Goal: Transaction & Acquisition: Purchase product/service

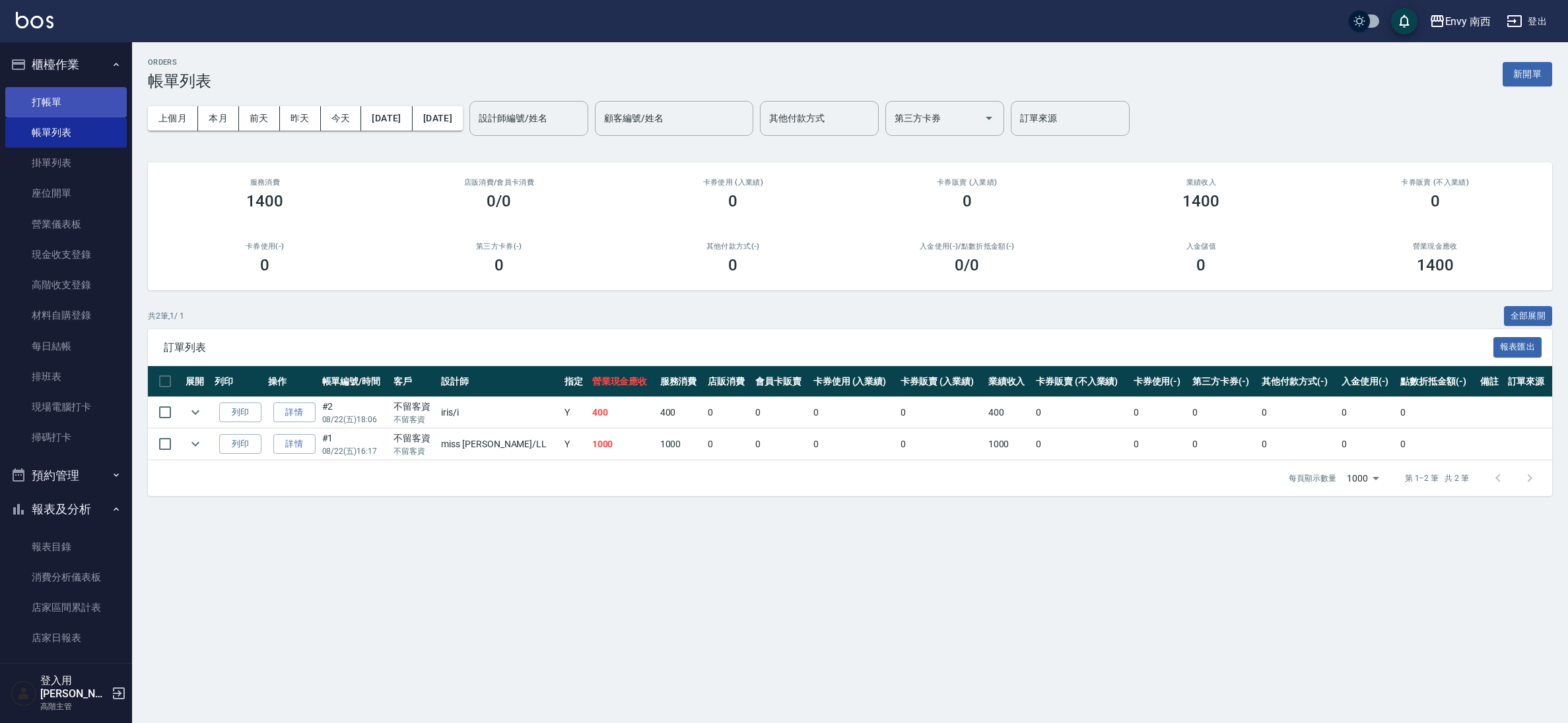
click at [70, 102] on link "打帳單" at bounding box center [66, 102] width 122 height 30
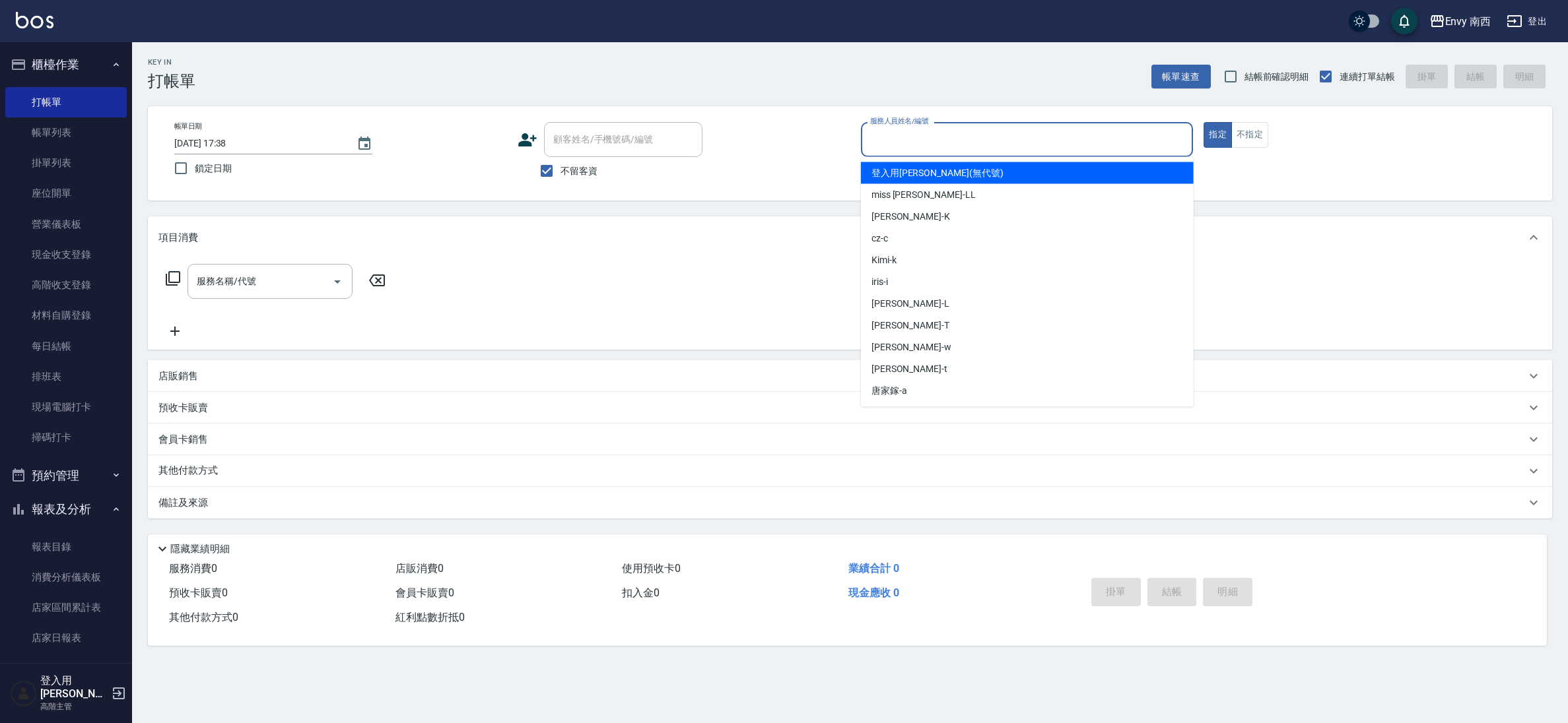
click at [919, 133] on input "服務人員姓名/編號" at bounding box center [1027, 139] width 321 height 23
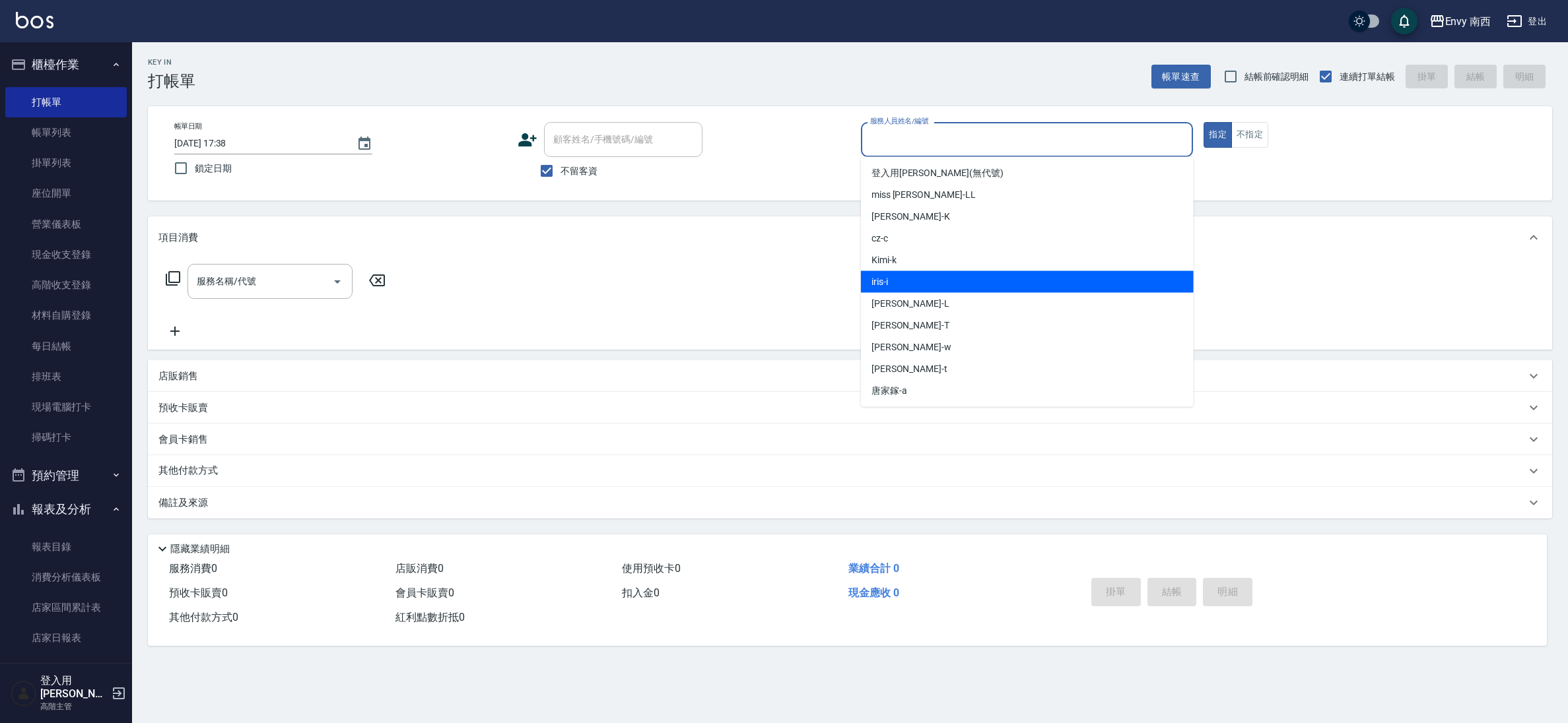
click at [903, 285] on div "iris -i" at bounding box center [1027, 282] width 333 height 22
type input "iris-i"
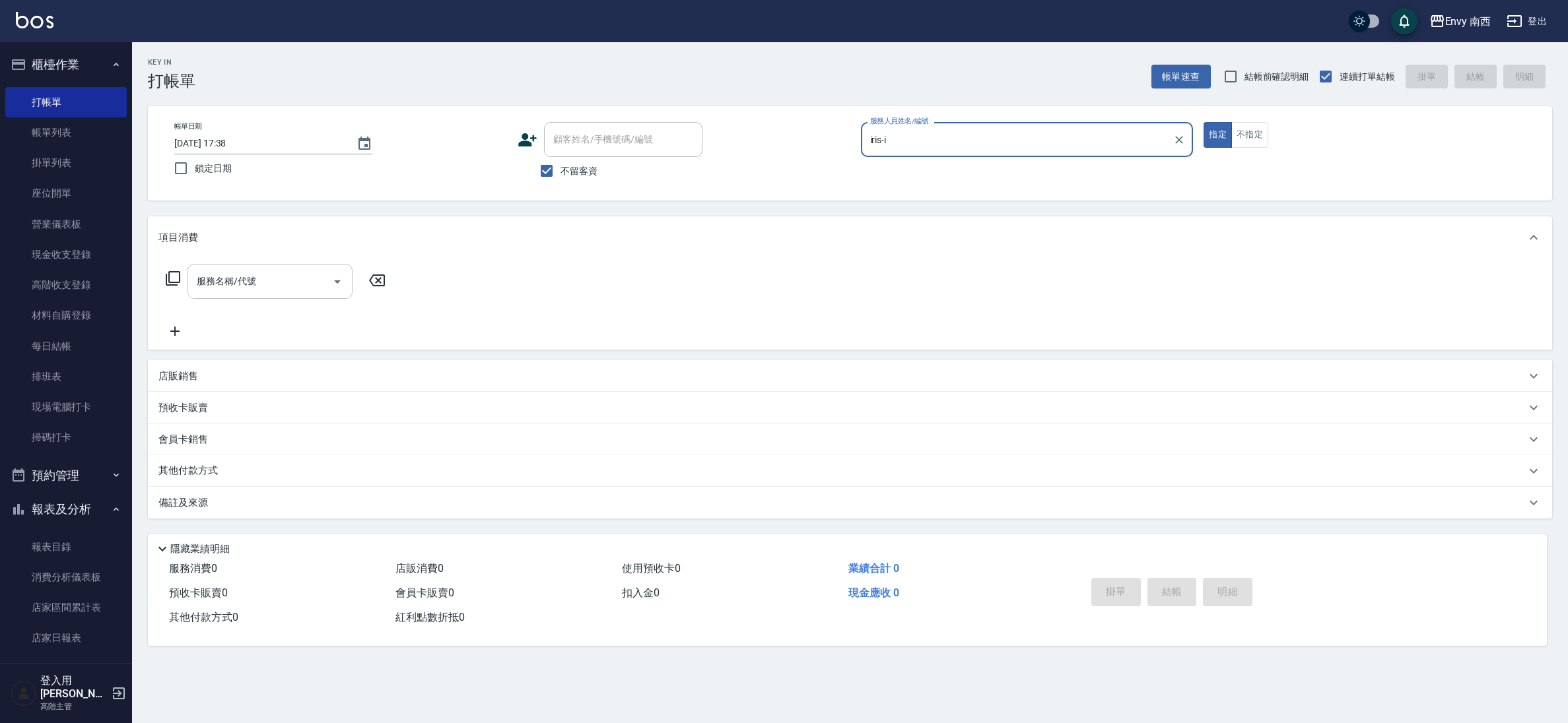
click at [256, 275] on input "服務名稱/代號" at bounding box center [260, 281] width 134 height 23
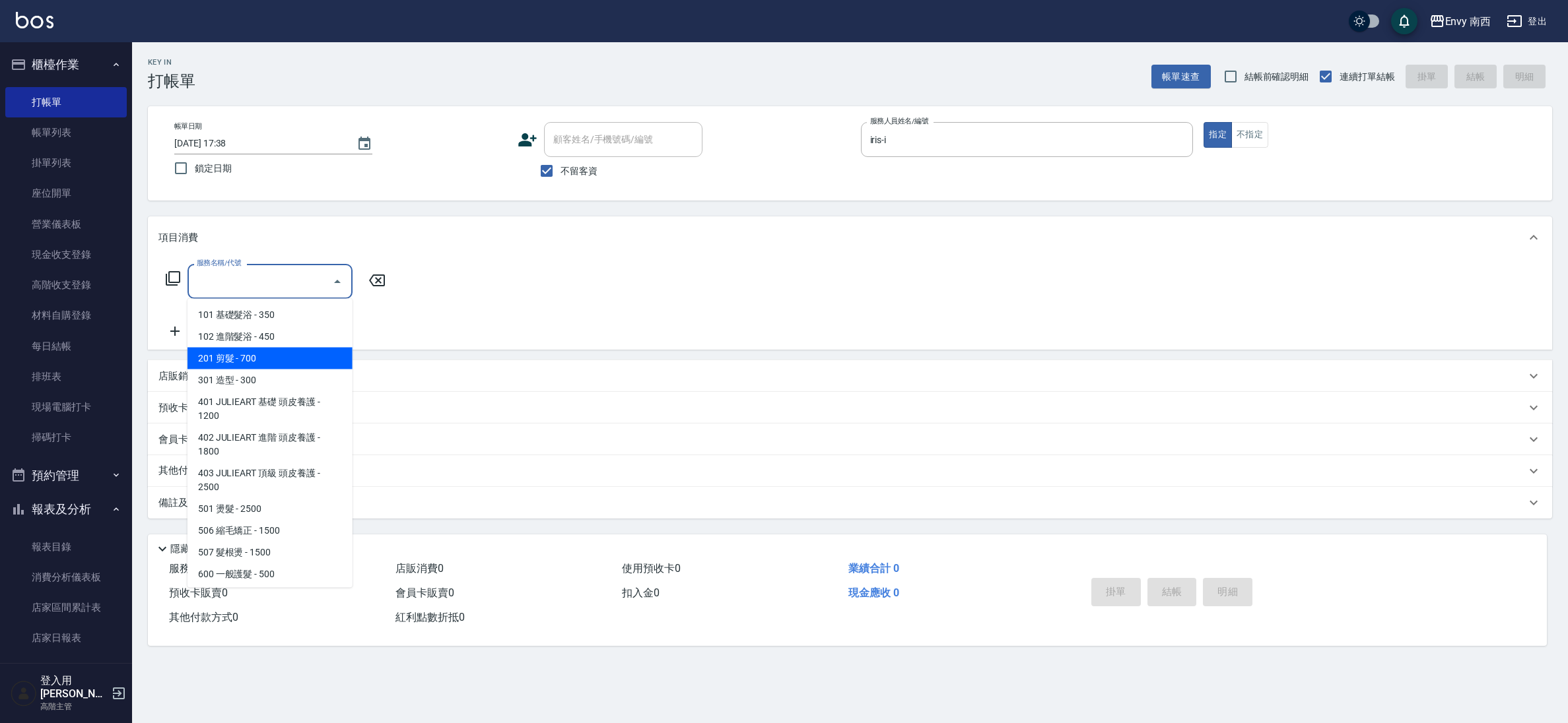
click at [263, 350] on span "201 剪髮 - 700" at bounding box center [269, 359] width 165 height 22
type input "201 剪髮(201)"
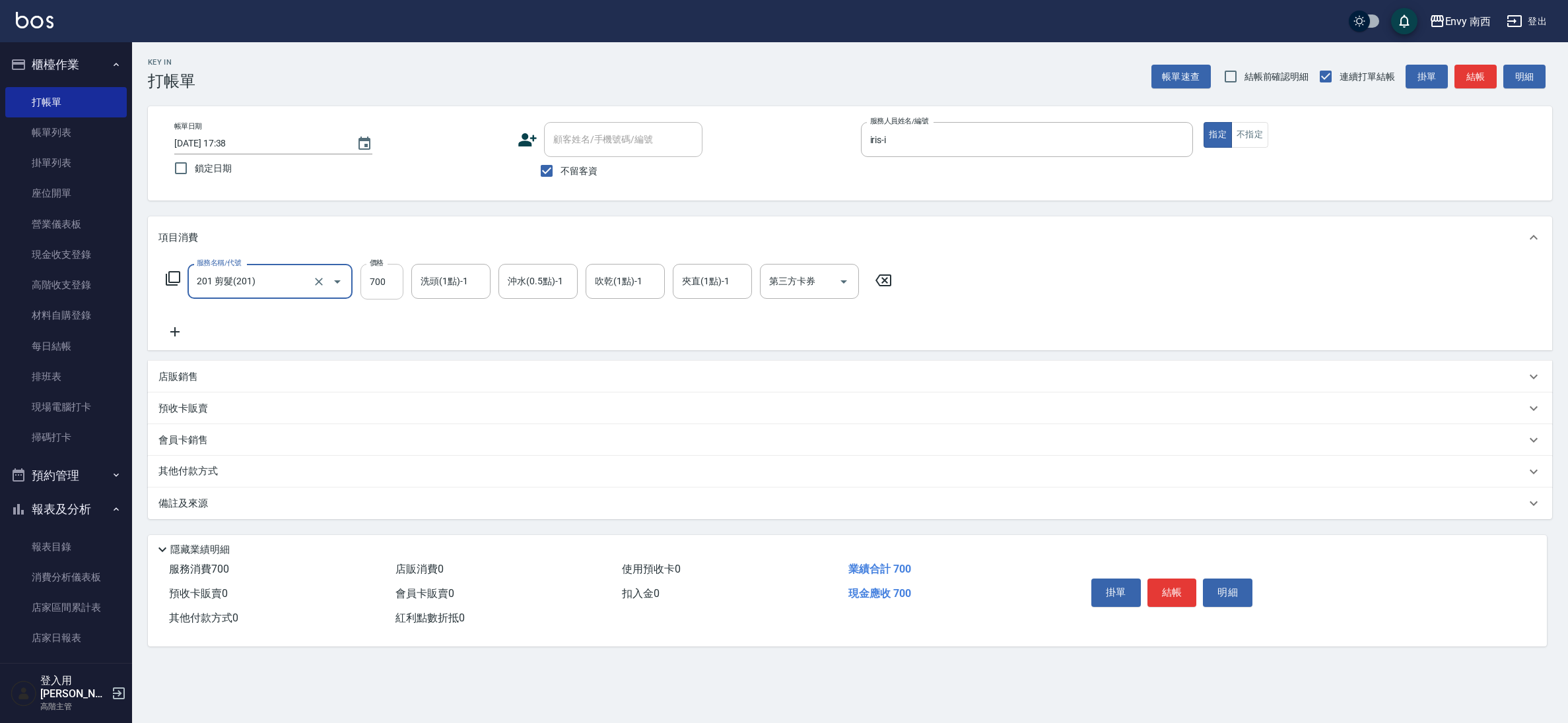
click at [402, 282] on input "700" at bounding box center [381, 282] width 43 height 36
type input "400"
click at [1185, 588] on button "結帳" at bounding box center [1172, 592] width 50 height 28
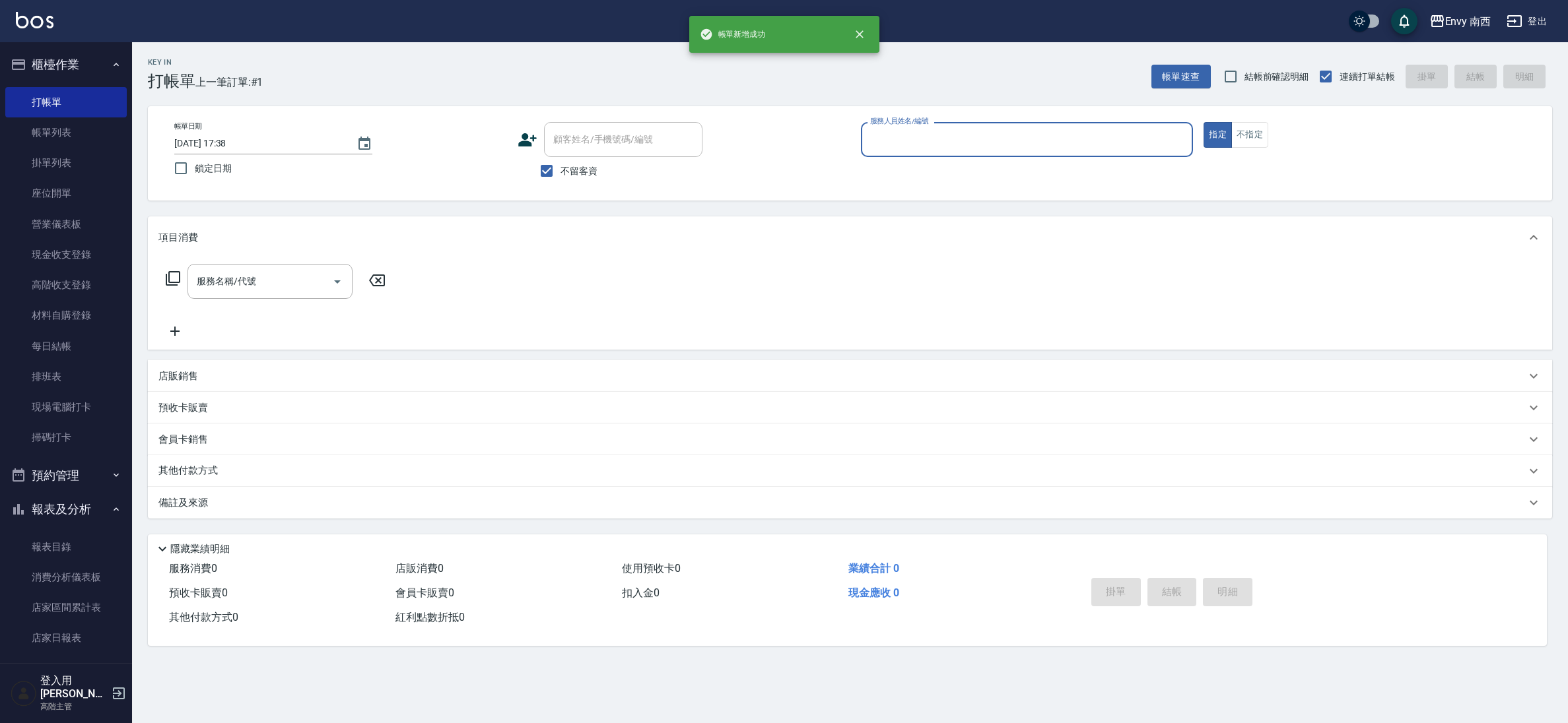
click at [860, 143] on div "帳單日期 [DATE] 17:38 鎖定日期 顧客姓名/手機號碼/編號 顧客姓名/手機號碼/編號 不留客資 服務人員姓名/編號 服務人員姓名/編號 指定 不指定" at bounding box center [850, 153] width 1372 height 63
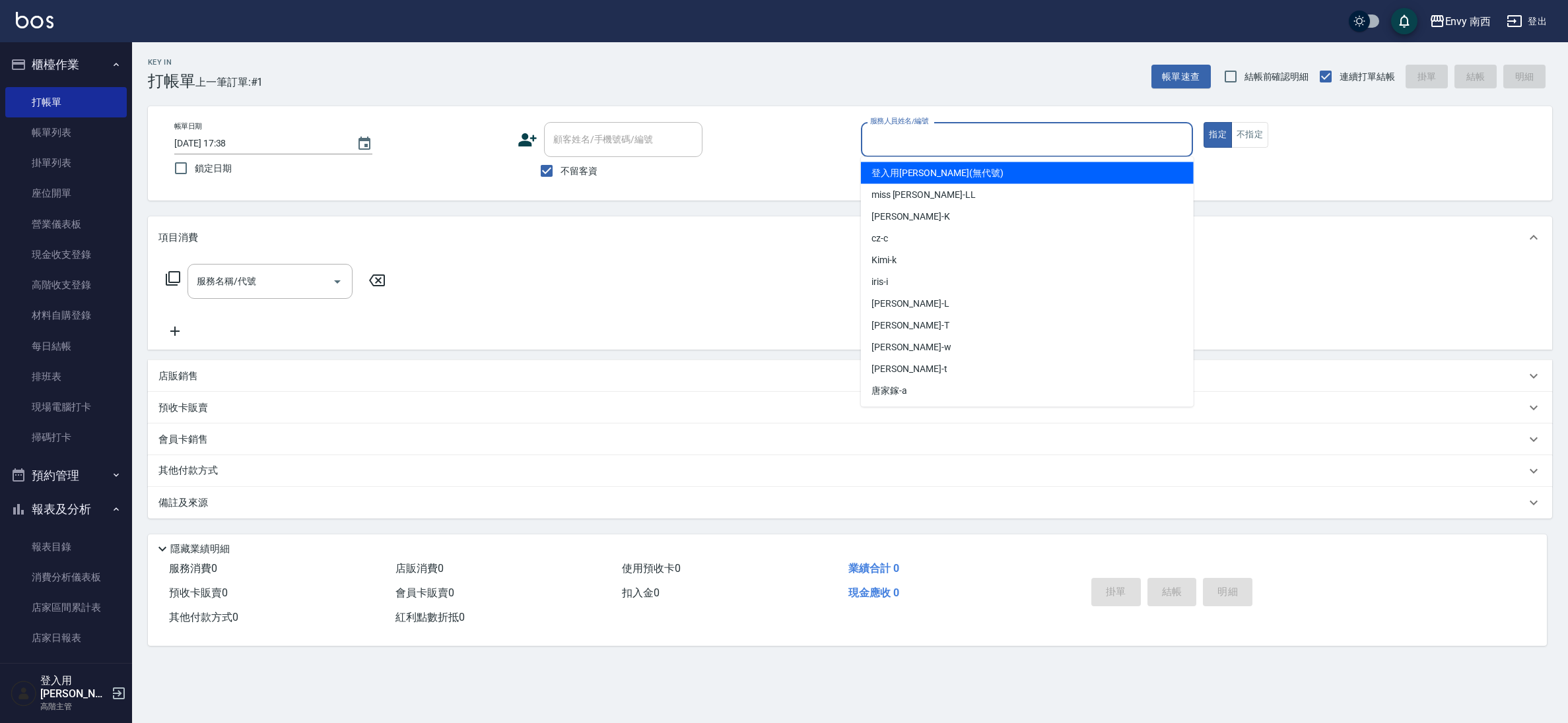
click at [893, 138] on input "服務人員姓名/編號" at bounding box center [1027, 139] width 321 height 23
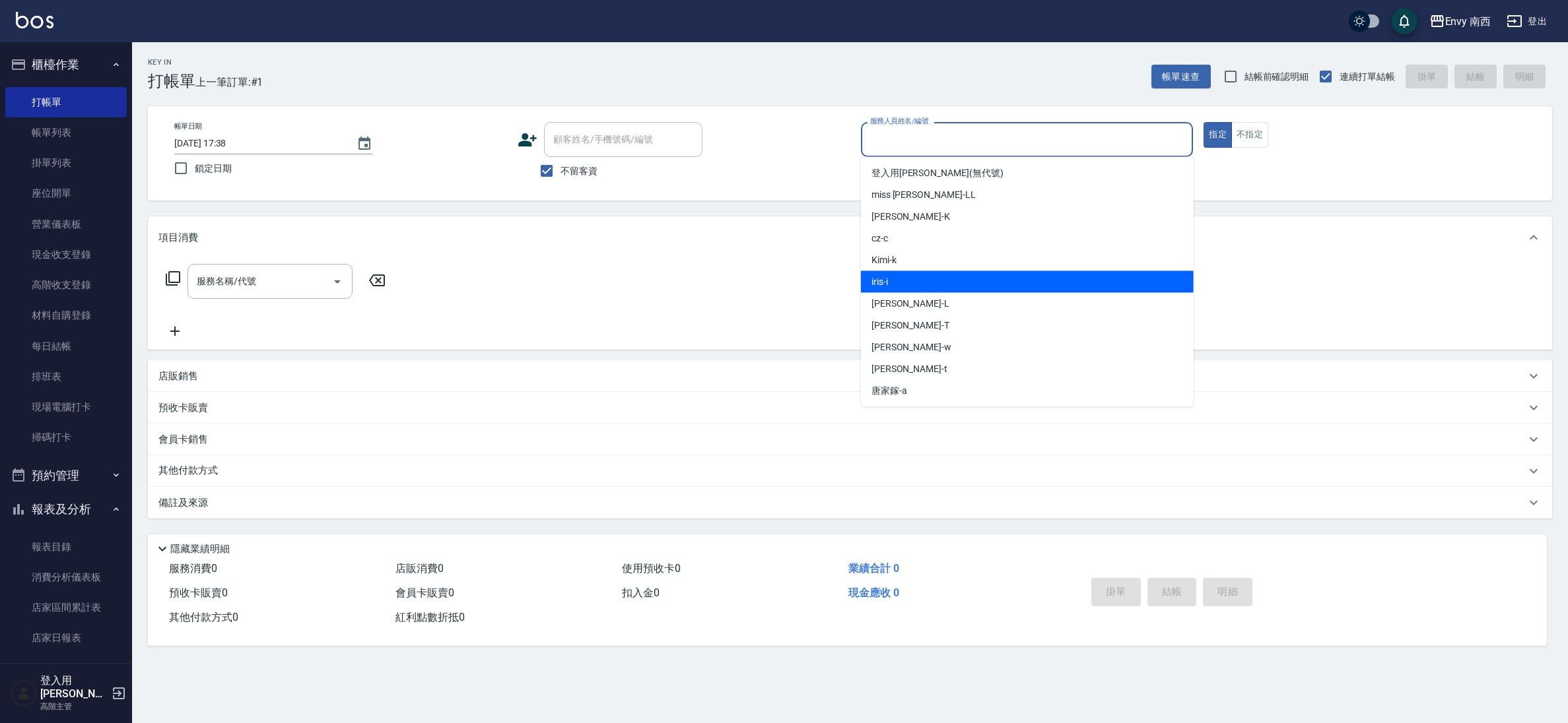
click at [908, 284] on div "iris -i" at bounding box center [1027, 282] width 333 height 22
type input "iris-i"
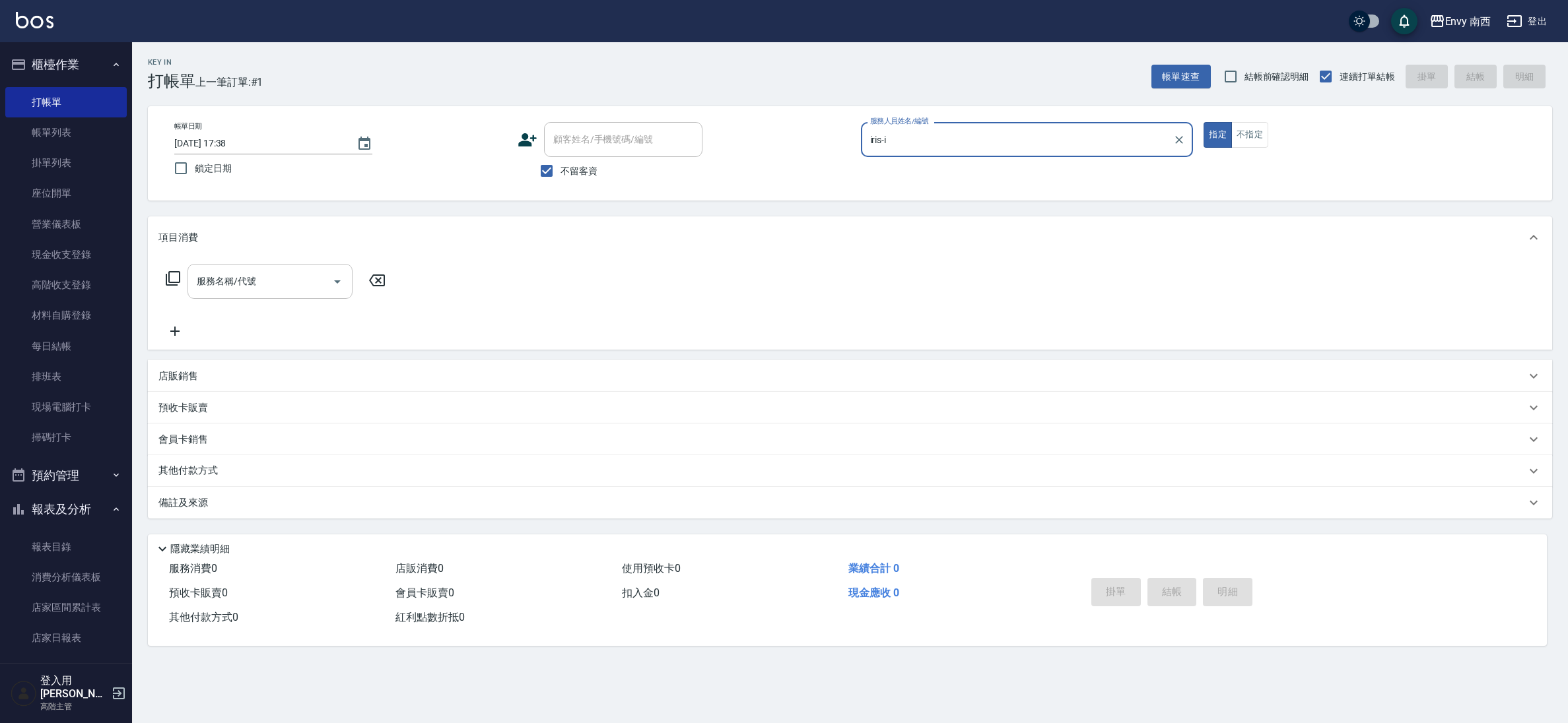
click at [264, 290] on input "服務名稱/代號" at bounding box center [260, 281] width 134 height 23
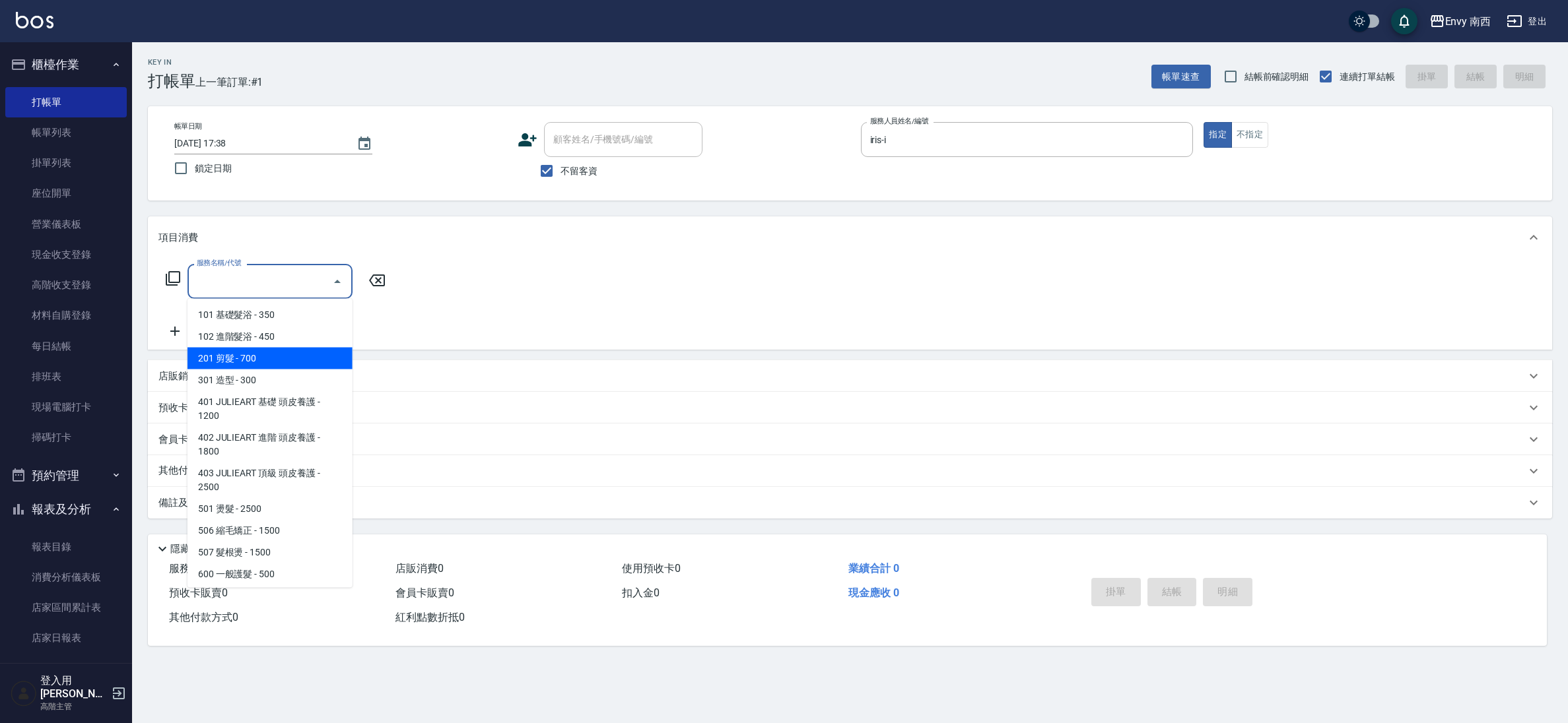
click at [251, 358] on span "201 剪髮 - 700" at bounding box center [269, 359] width 165 height 22
type input "201 剪髮(201)"
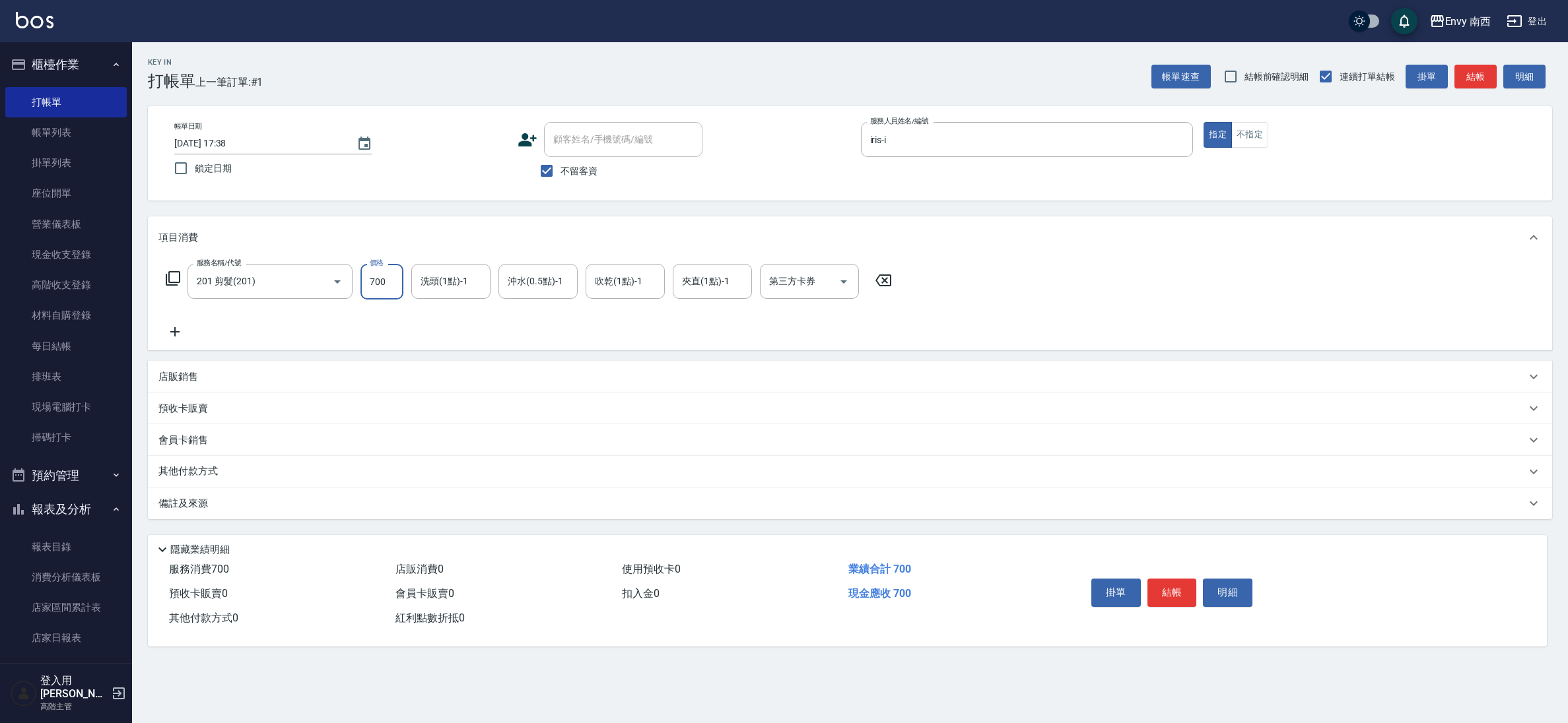
click at [402, 276] on input "700" at bounding box center [381, 282] width 43 height 36
click at [386, 288] on input "700" at bounding box center [381, 282] width 43 height 36
type input "400"
click at [1163, 588] on button "結帳" at bounding box center [1172, 592] width 50 height 28
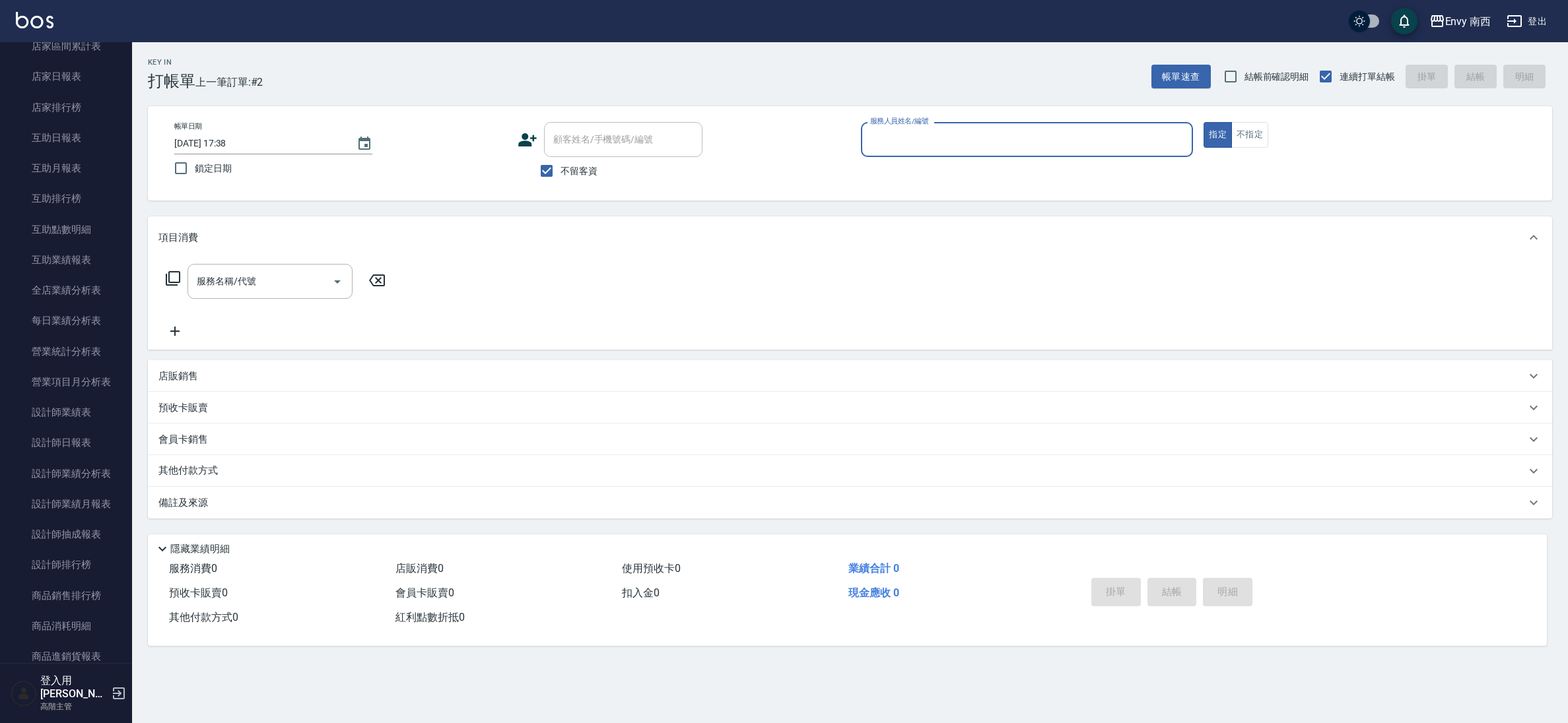
scroll to position [562, 0]
click at [90, 443] on link "設計師日報表" at bounding box center [66, 442] width 122 height 30
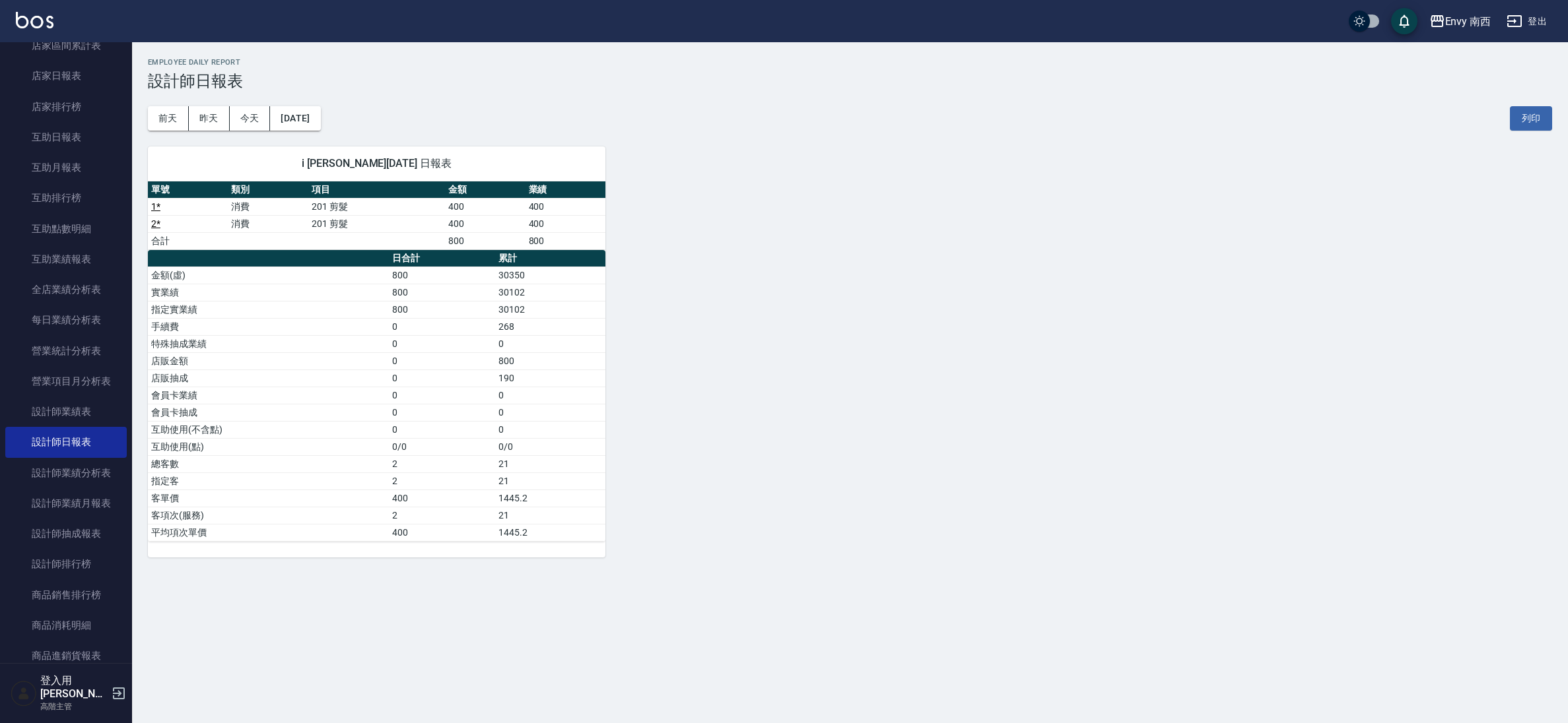
click at [34, 25] on img at bounding box center [35, 20] width 38 height 17
